Goal: Information Seeking & Learning: Find specific fact

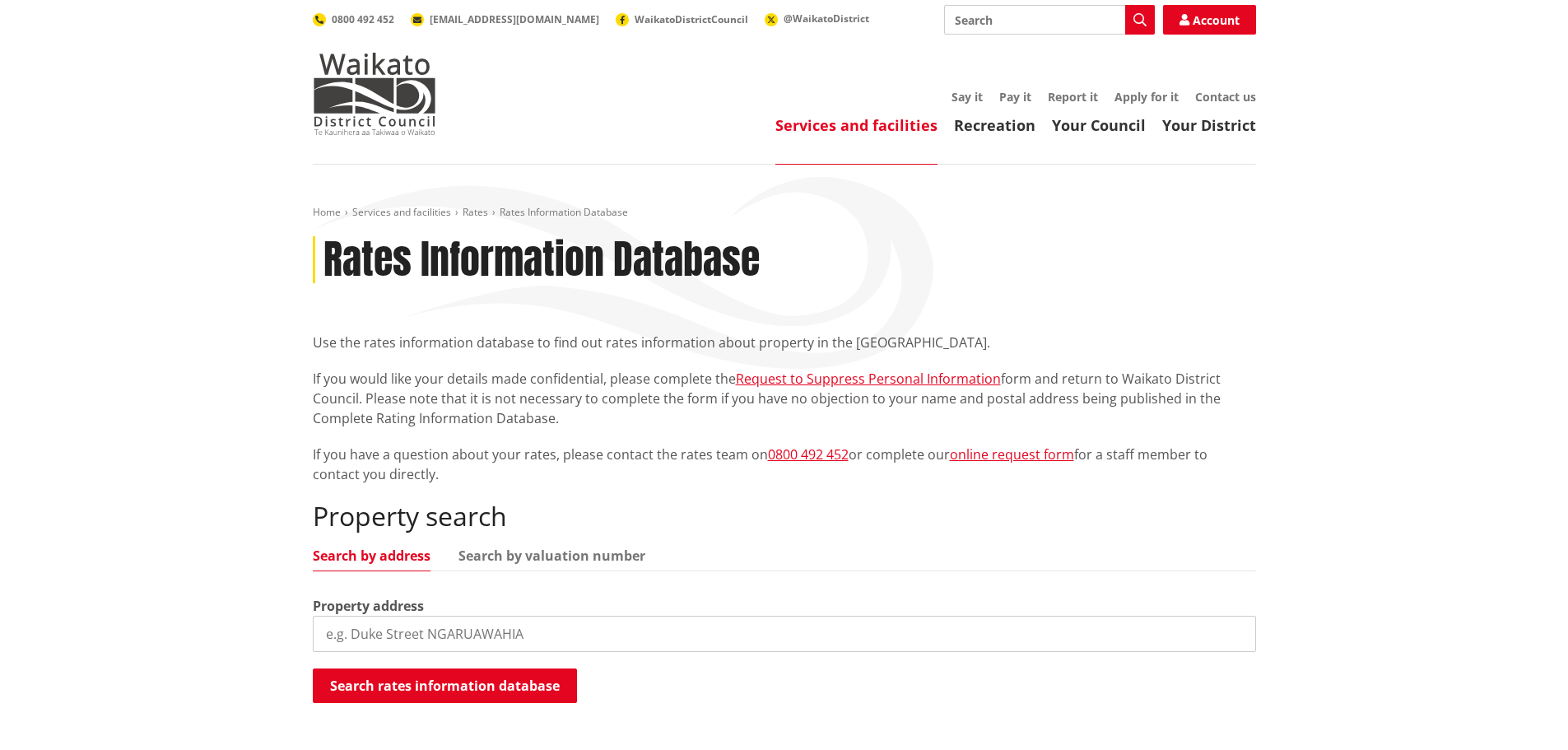
click at [417, 634] on input "search" at bounding box center [785, 634] width 944 height 36
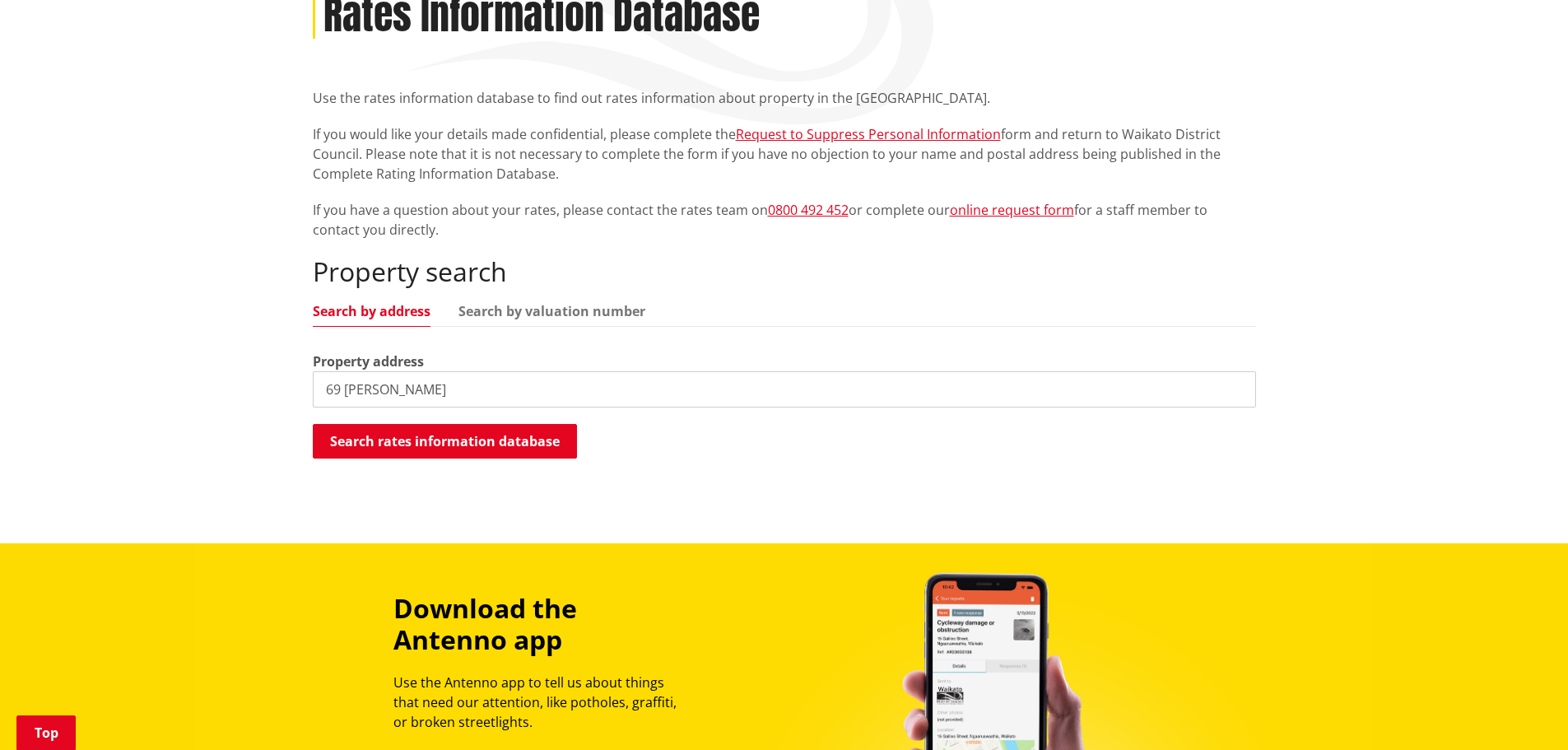
scroll to position [247, 0]
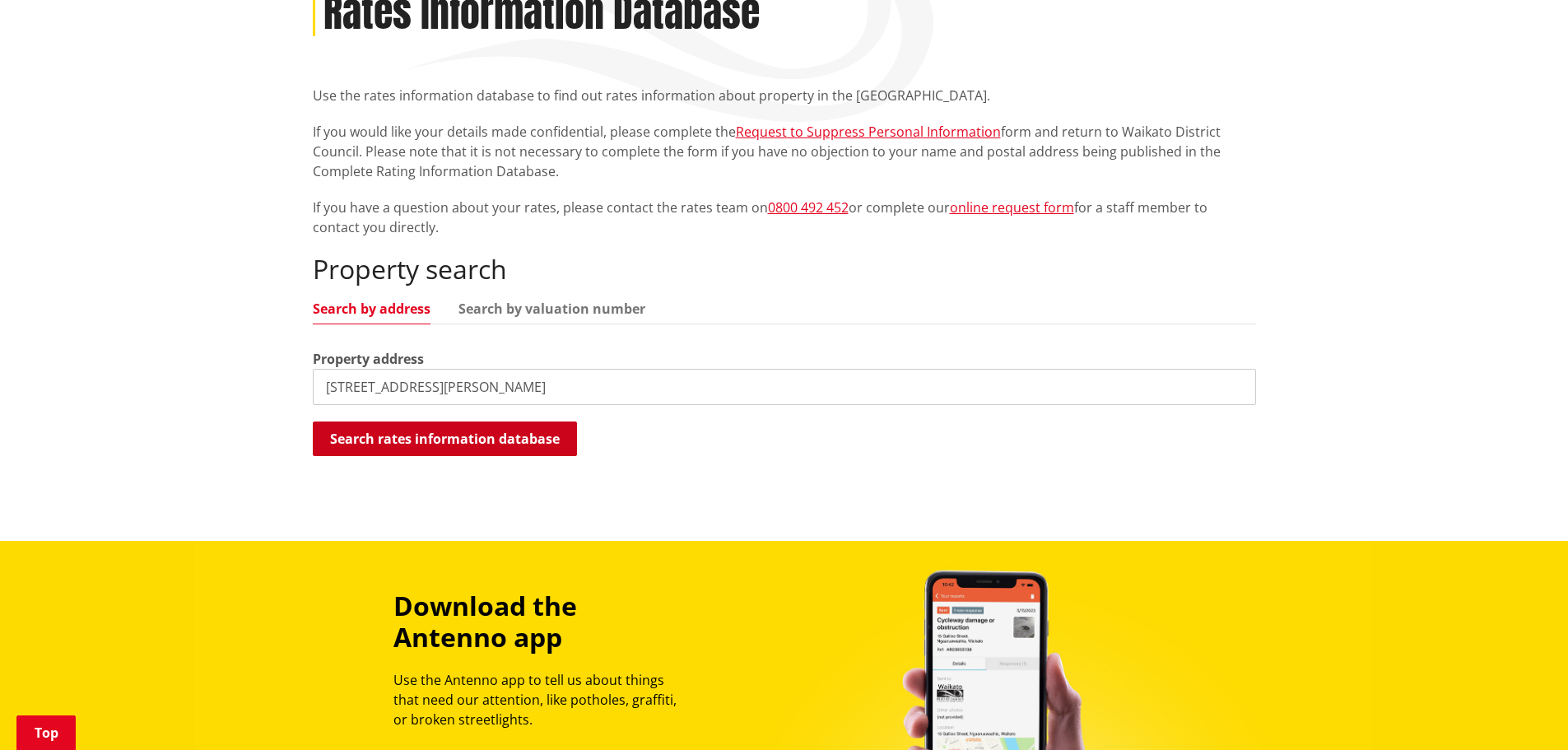
type input "69 leathem crescent Pokeno 2402"
click at [456, 433] on button "Search rates information database" at bounding box center [445, 439] width 264 height 35
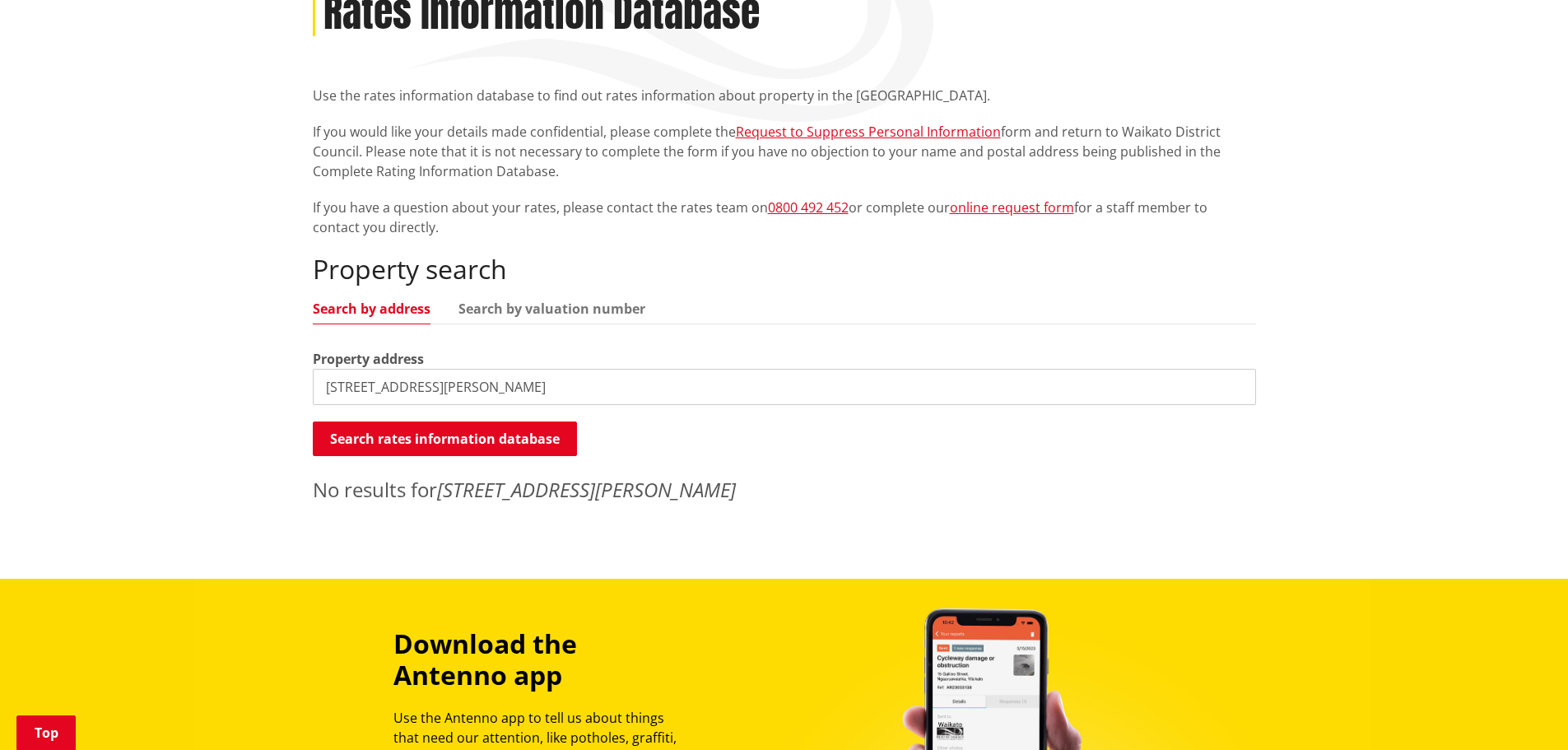
drag, startPoint x: 558, startPoint y: 378, endPoint x: 294, endPoint y: 385, distance: 264.1
click at [294, 385] on div "Home Services and facilities Rates Rates Information Database Rates Information…" at bounding box center [784, 247] width 1568 height 661
paste input "LOT 807 DP 569694"
click at [450, 436] on button "Search rates information database" at bounding box center [445, 439] width 264 height 35
drag, startPoint x: 456, startPoint y: 388, endPoint x: 255, endPoint y: 387, distance: 201.0
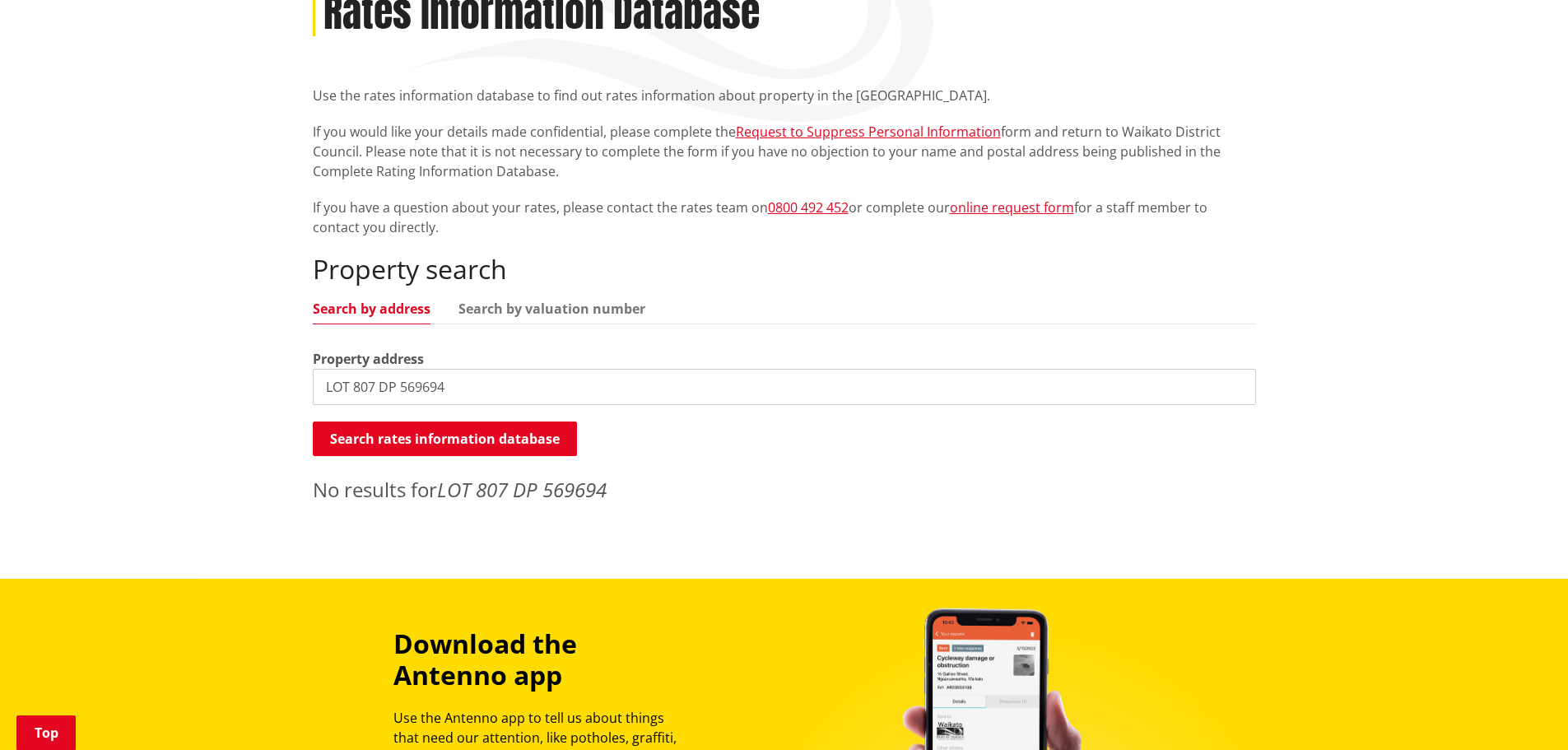
click at [255, 387] on div "Home Services and facilities Rates Rates Information Database Rates Information…" at bounding box center [784, 247] width 1568 height 661
type input "69 leathem"
click at [409, 427] on button "Search rates information database" at bounding box center [445, 439] width 264 height 35
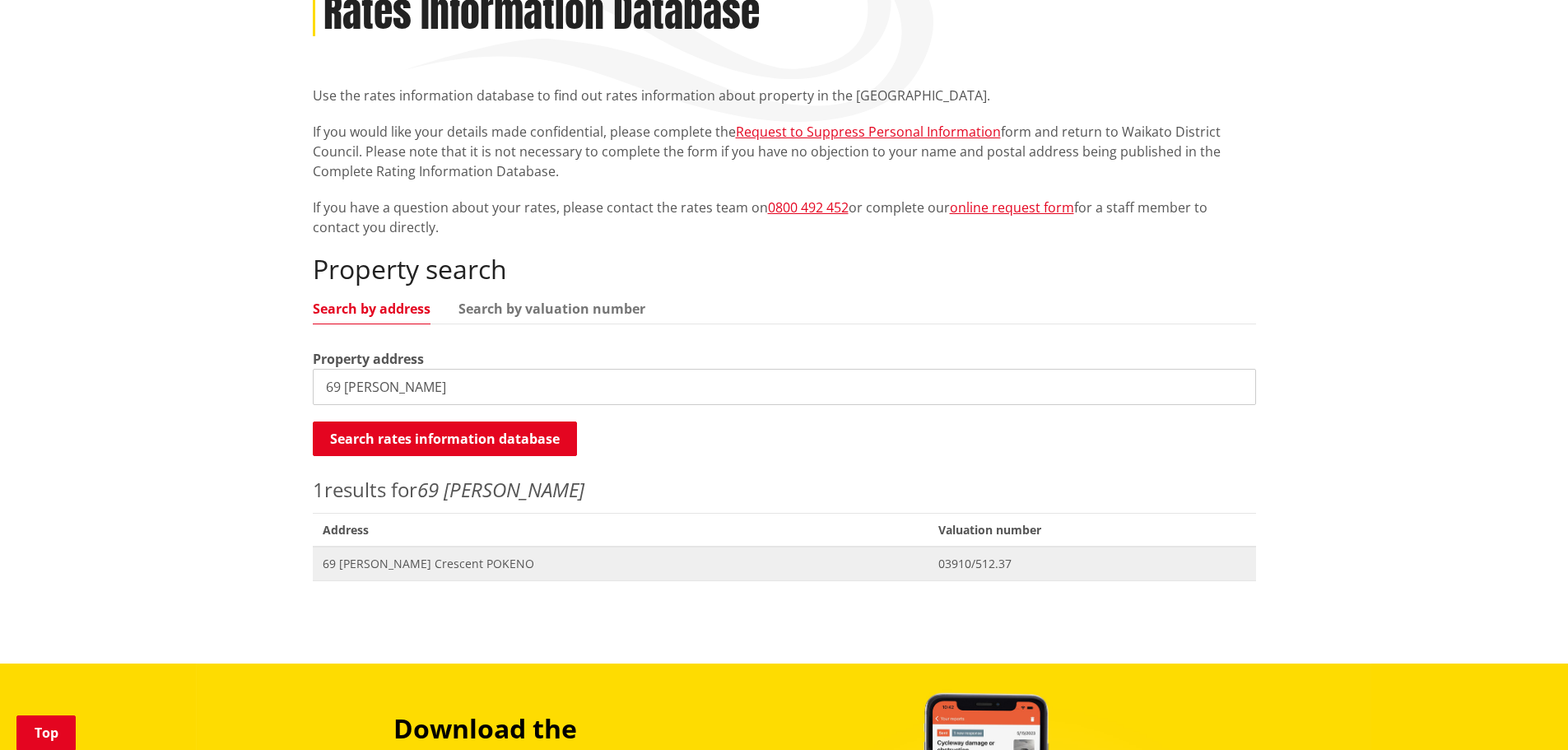
click at [441, 562] on span "69 [PERSON_NAME] Crescent POKENO" at bounding box center [621, 563] width 597 height 16
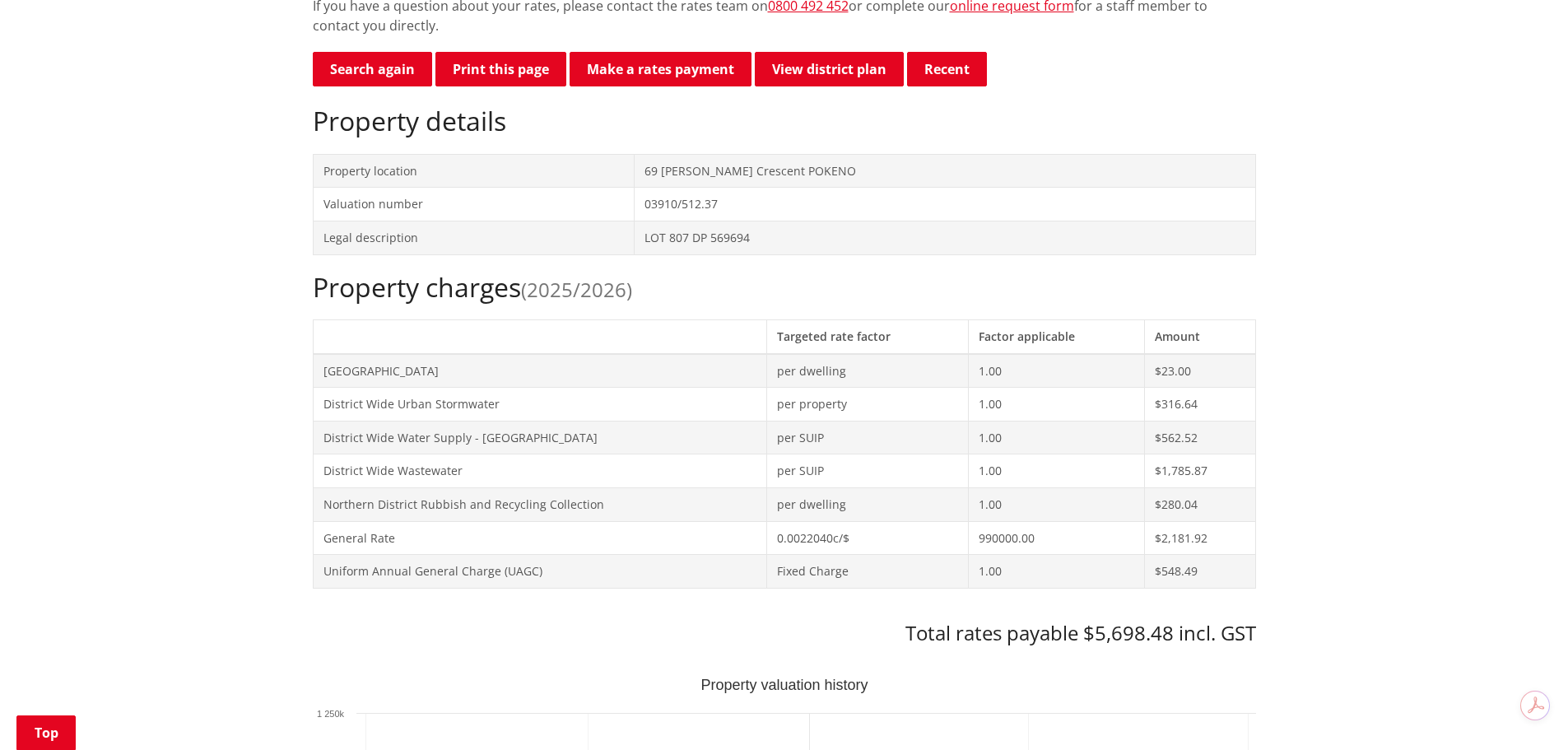
scroll to position [412, 0]
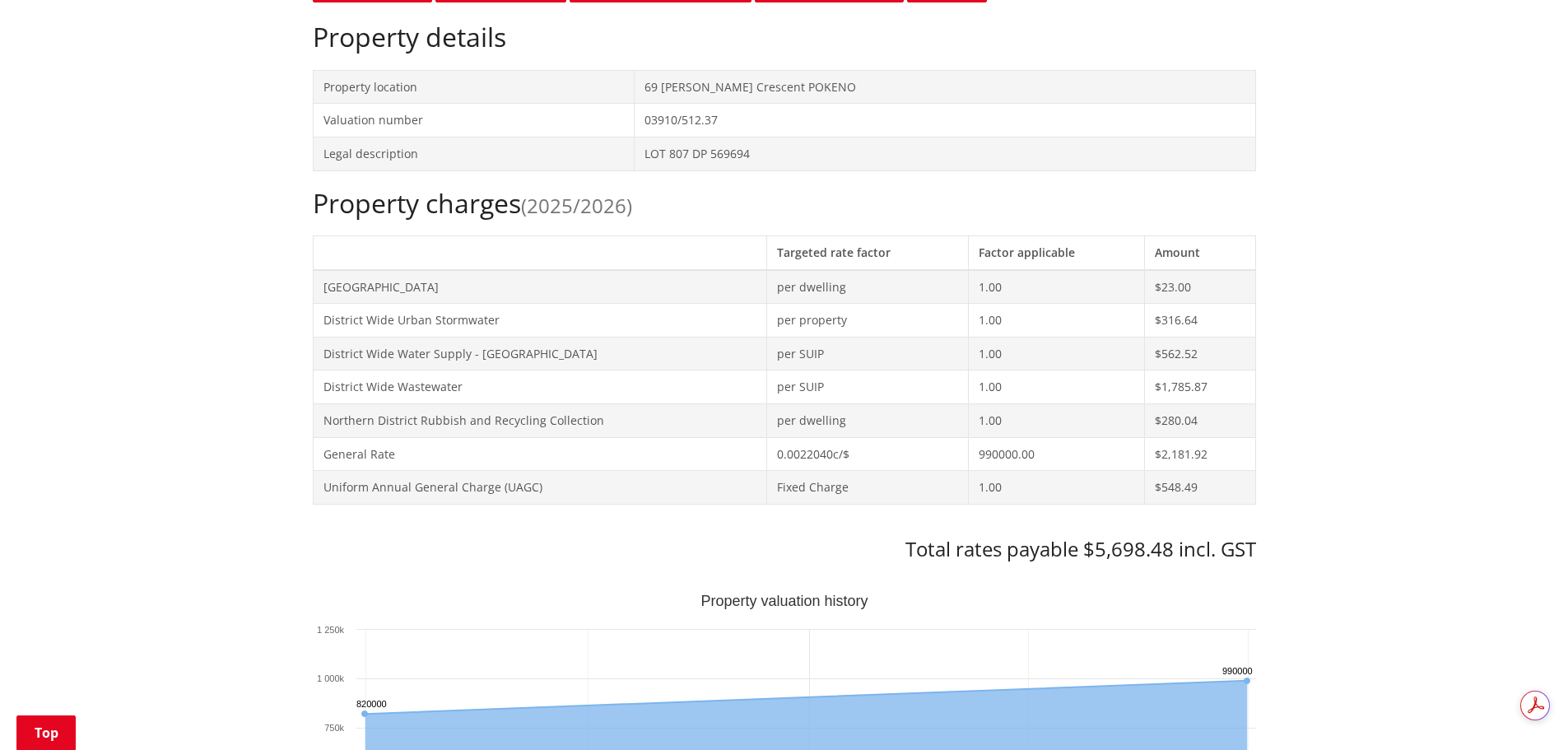
scroll to position [494, 0]
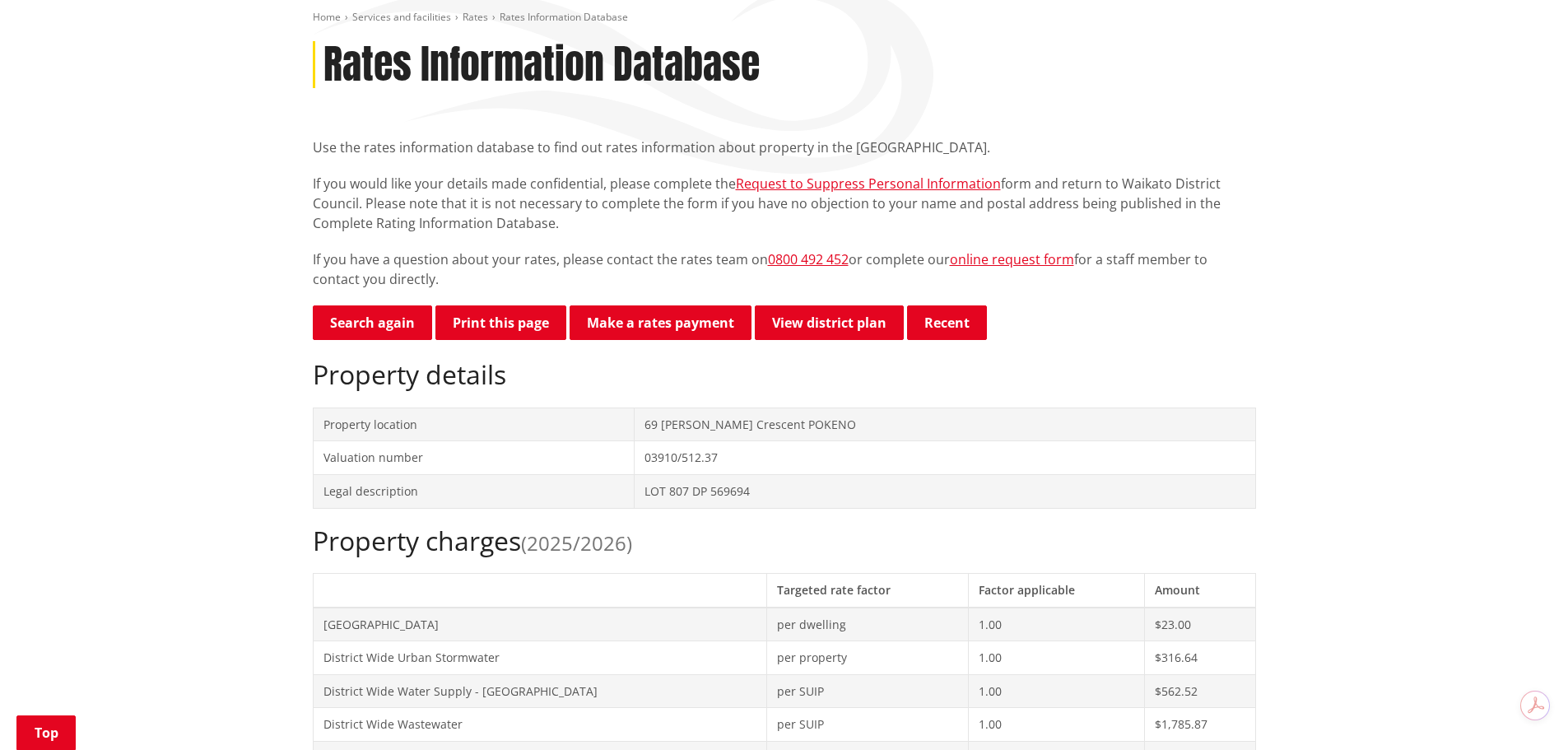
scroll to position [165, 0]
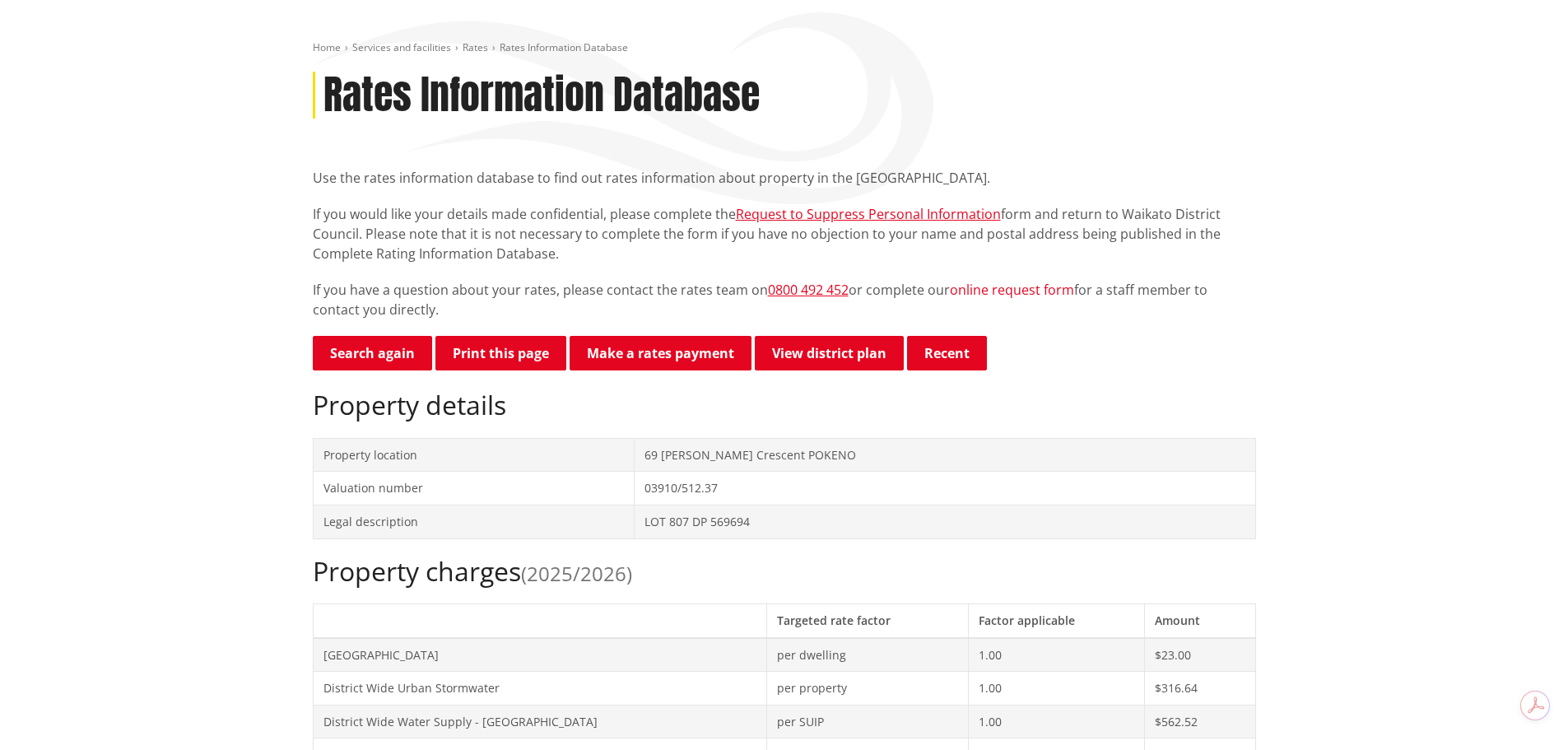
click at [1002, 288] on link "online request form" at bounding box center [1013, 289] width 125 height 18
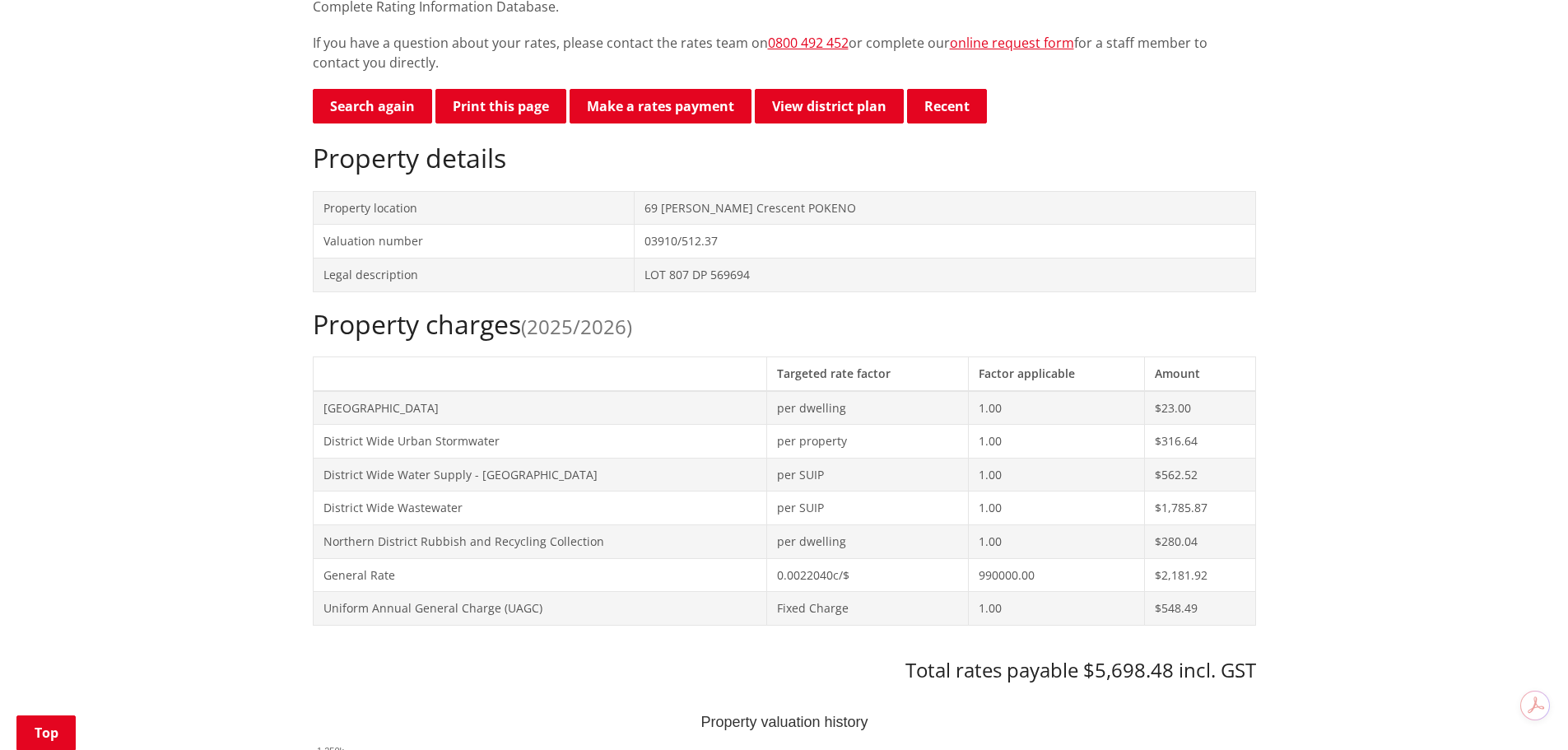
scroll to position [329, 0]
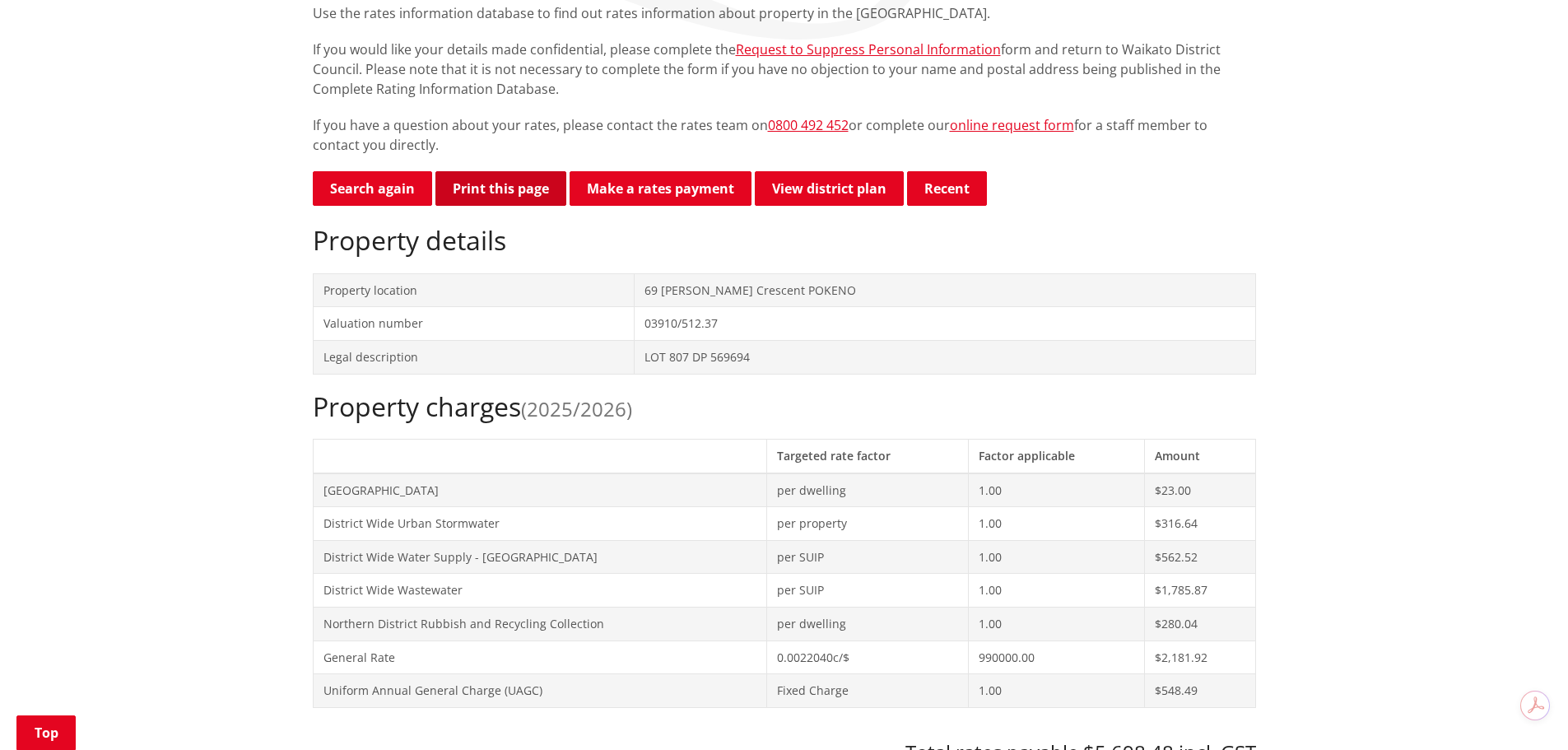
click at [499, 185] on button "Print this page" at bounding box center [501, 189] width 131 height 35
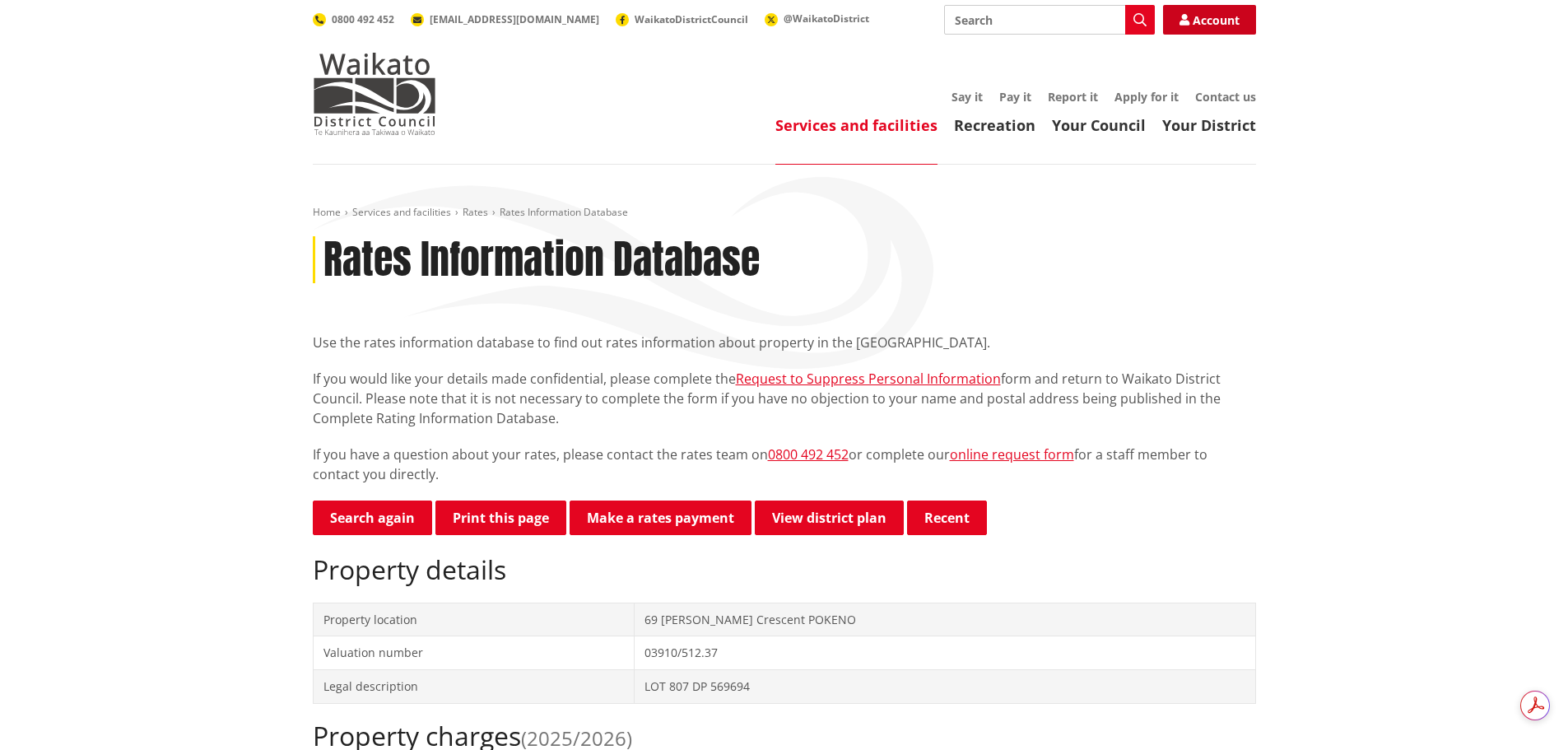
click at [1218, 17] on link "Account" at bounding box center [1210, 20] width 93 height 30
